Goal: Information Seeking & Learning: Learn about a topic

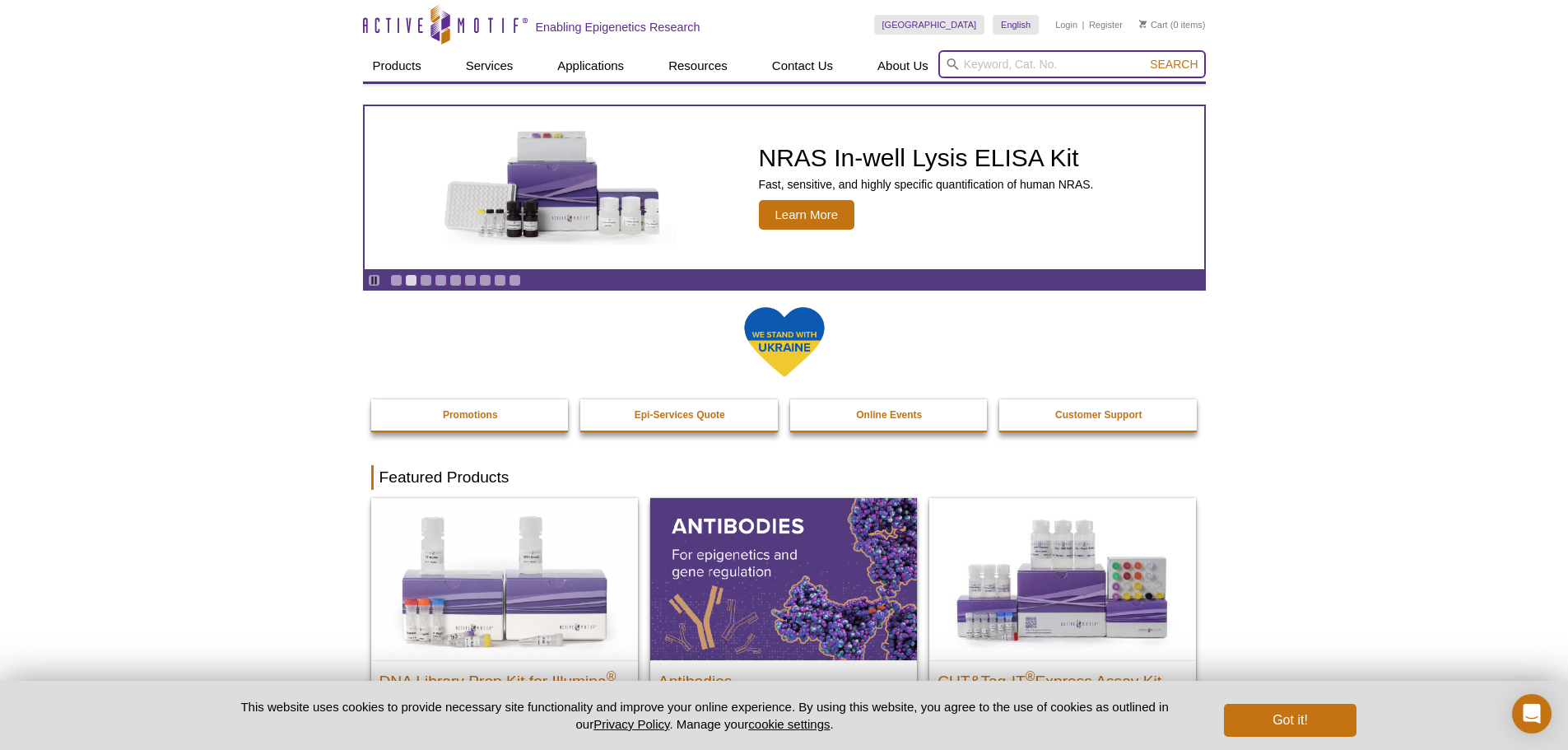
click at [1030, 63] on input "search" at bounding box center [1072, 64] width 267 height 28
type input "maob"
click at [1145, 56] on button "Search" at bounding box center [1174, 64] width 57 height 15
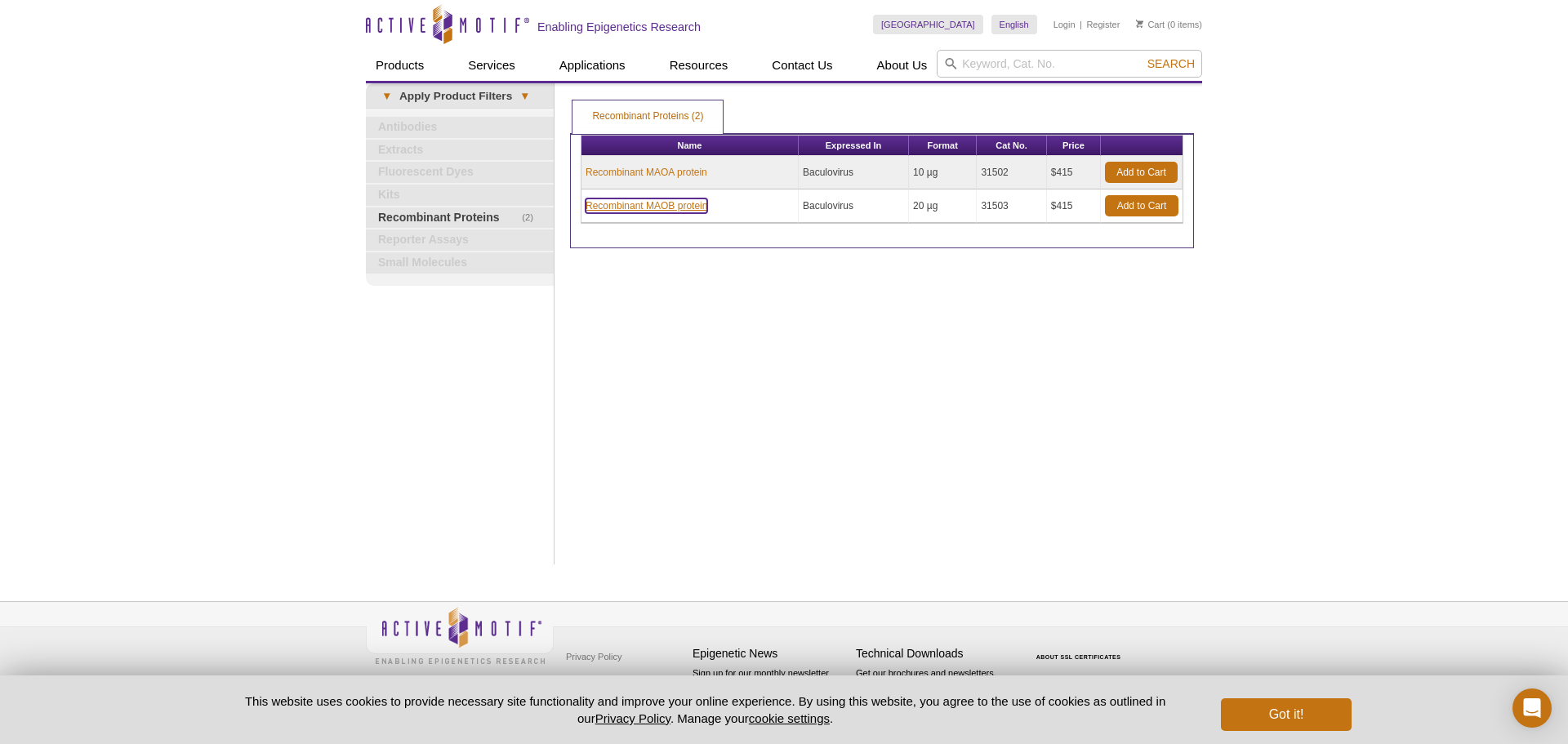
click at [666, 212] on link "Recombinant MAOB protein" at bounding box center [646, 206] width 122 height 14
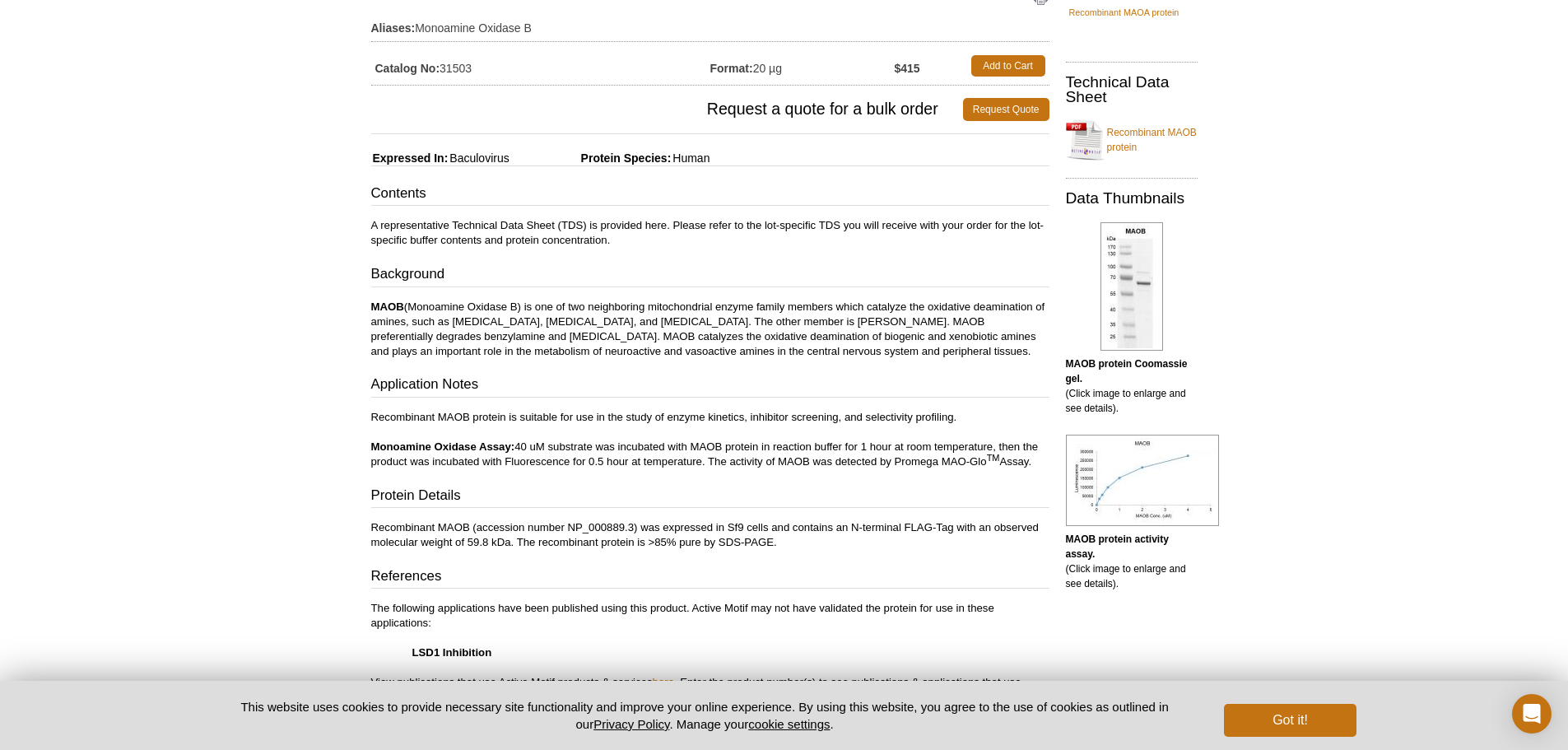
scroll to position [247, 0]
